Goal: Find specific page/section: Find specific page/section

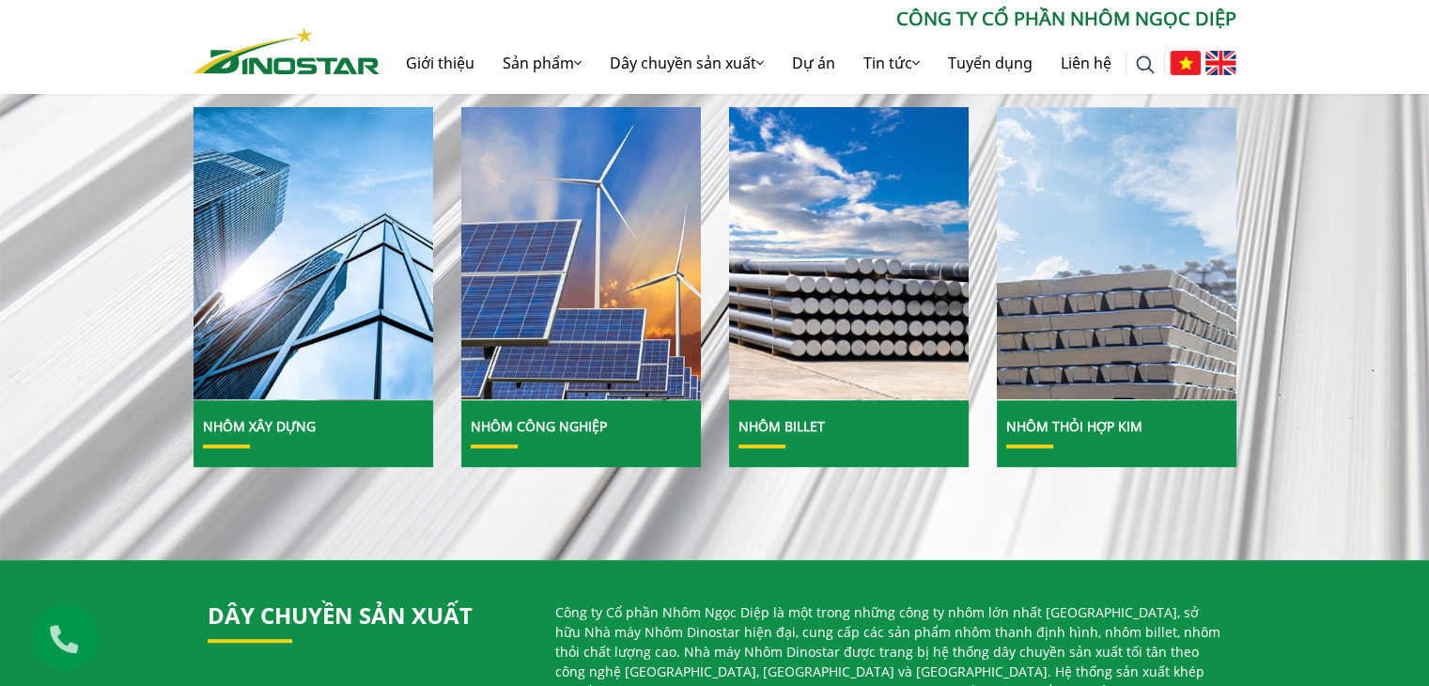
scroll to position [656, 0]
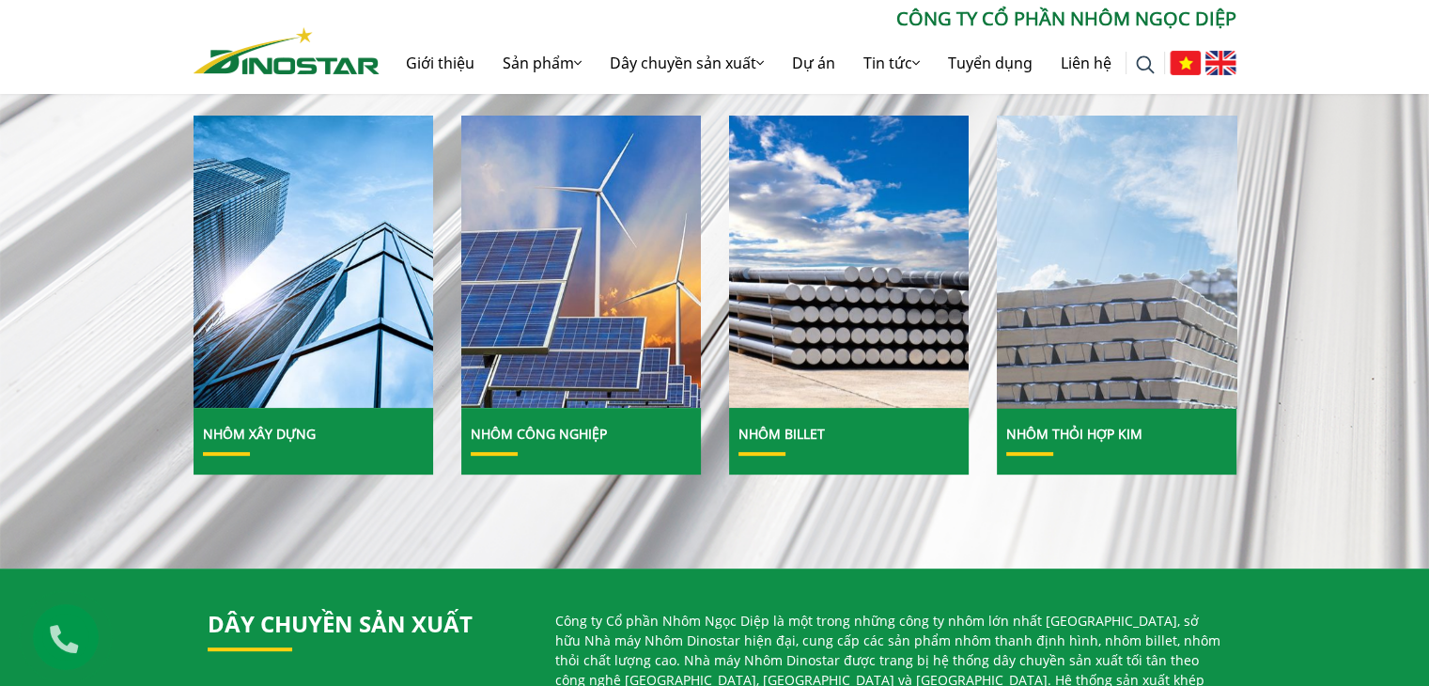
click at [1045, 211] on img at bounding box center [1117, 262] width 257 height 314
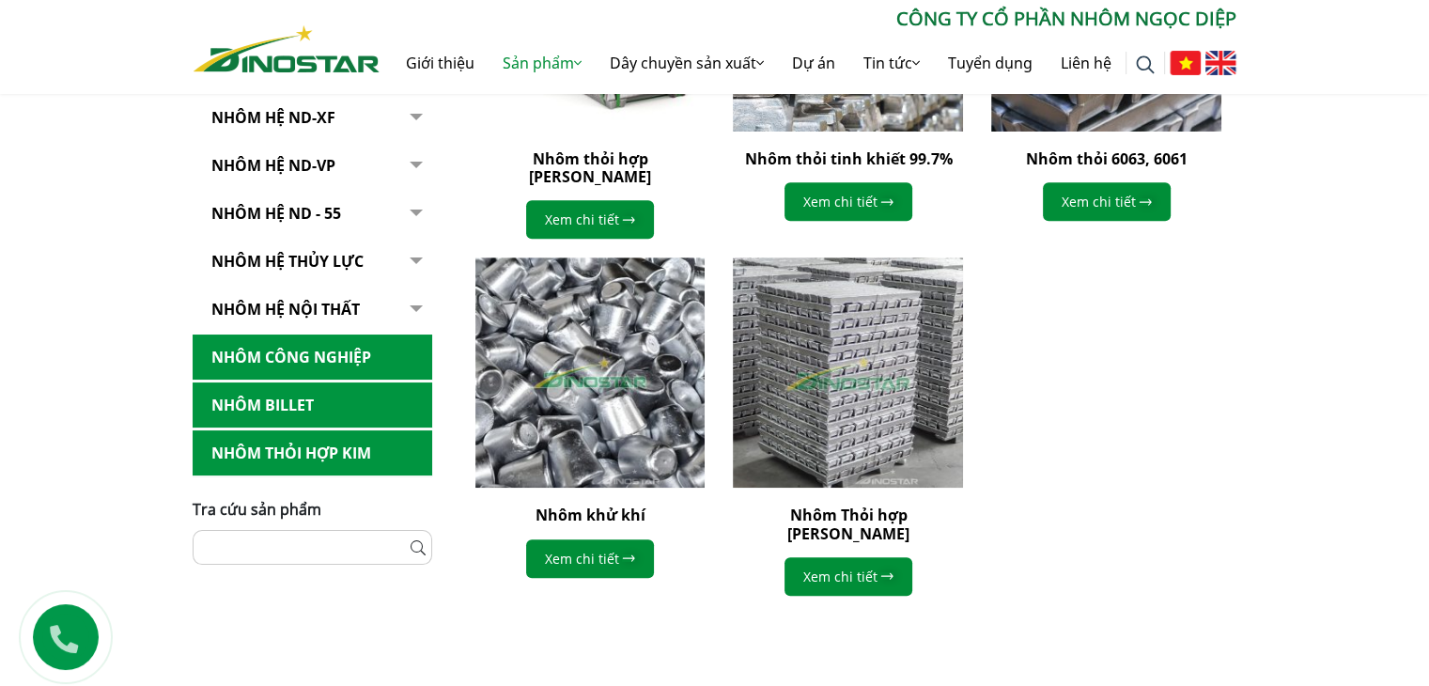
scroll to position [846, 0]
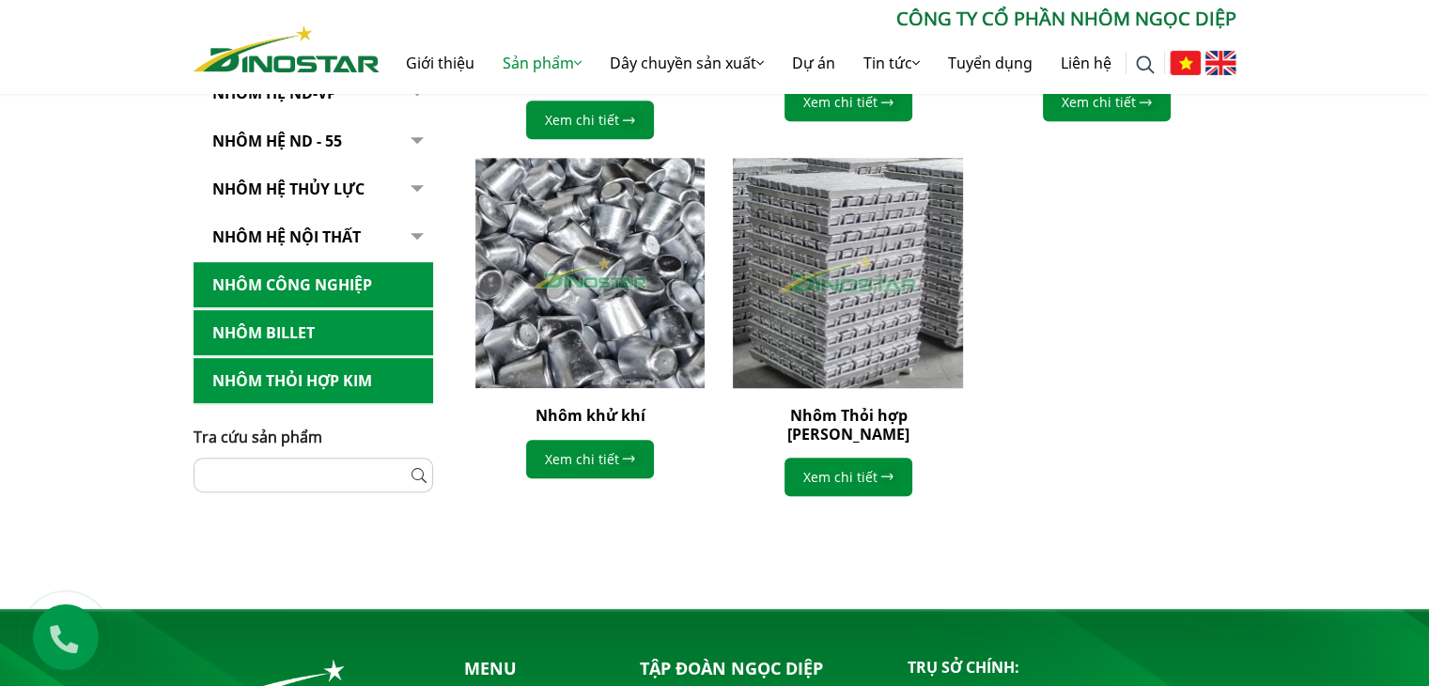
click at [857, 284] on img at bounding box center [848, 273] width 253 height 253
